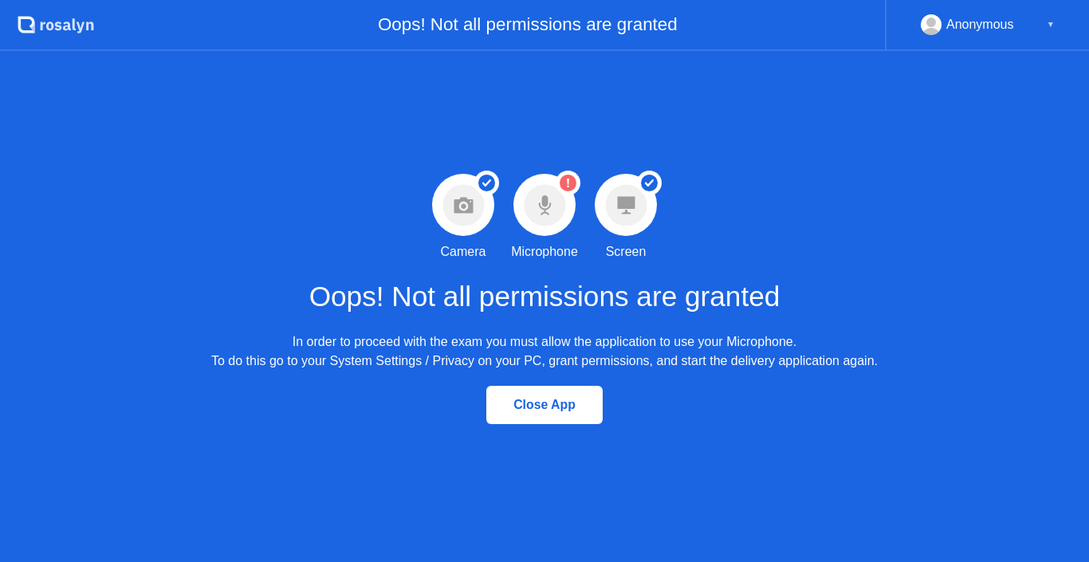
click at [619, 422] on div "Close App" at bounding box center [544, 405] width 1089 height 69
click at [616, 425] on div "Close App" at bounding box center [544, 405] width 1089 height 69
click at [614, 425] on div "Close App" at bounding box center [544, 405] width 1089 height 69
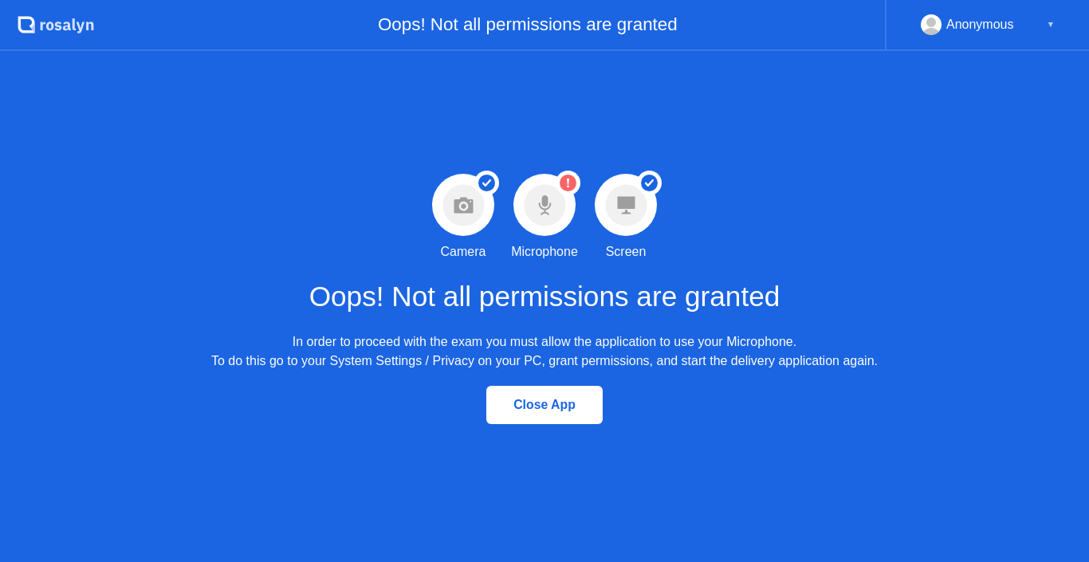
click at [614, 425] on div "Close App" at bounding box center [544, 405] width 1089 height 69
click at [614, 426] on div "Close App" at bounding box center [544, 405] width 1089 height 69
click at [969, 16] on div "Anonymous" at bounding box center [981, 24] width 68 height 21
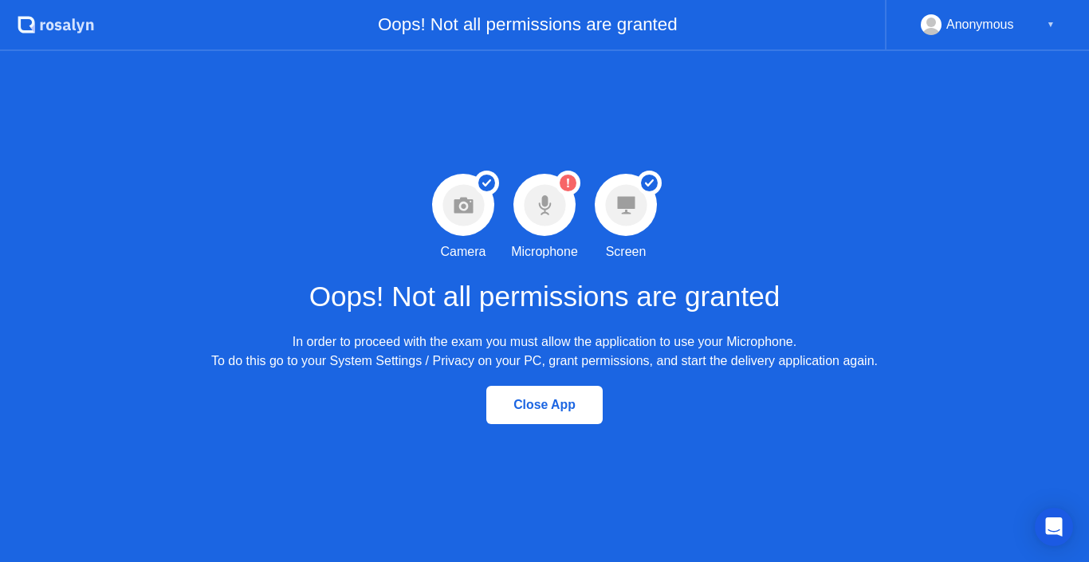
click at [1053, 30] on div "▼" at bounding box center [1051, 24] width 8 height 21
click at [1051, 531] on icon "Open Intercom Messenger" at bounding box center [1054, 527] width 21 height 21
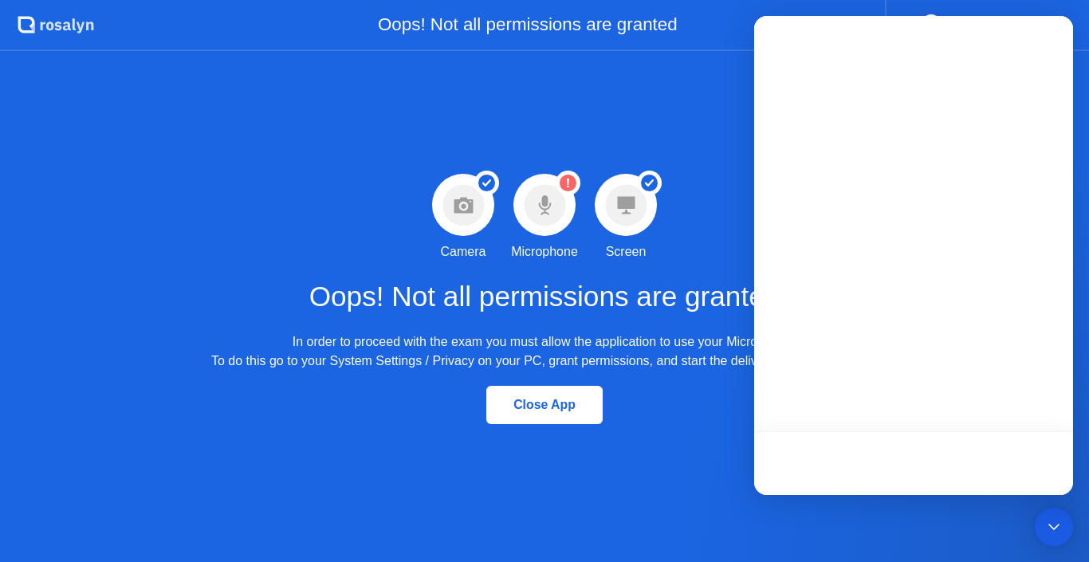
click at [1041, 522] on div "Open Intercom Messenger" at bounding box center [1054, 527] width 38 height 38
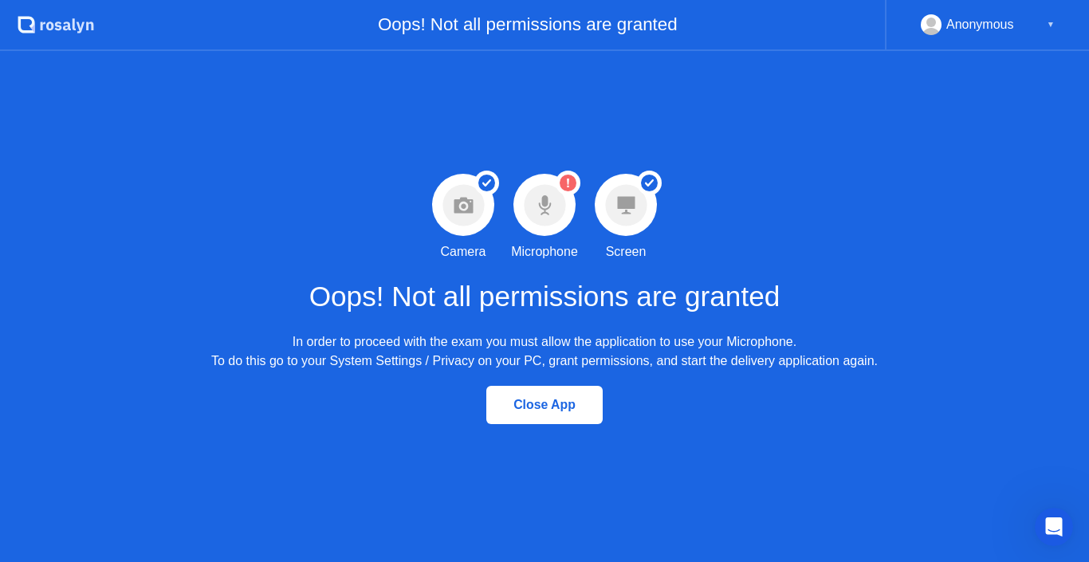
click at [570, 179] on circle at bounding box center [568, 183] width 17 height 17
click at [472, 224] on icon at bounding box center [464, 205] width 42 height 42
click at [533, 406] on div "Close App" at bounding box center [544, 405] width 107 height 14
